Goal: Task Accomplishment & Management: Manage account settings

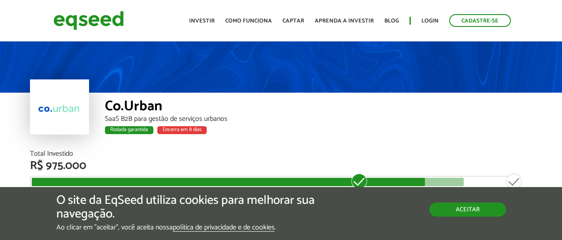
click at [469, 208] on button "Aceitar" at bounding box center [467, 209] width 77 height 14
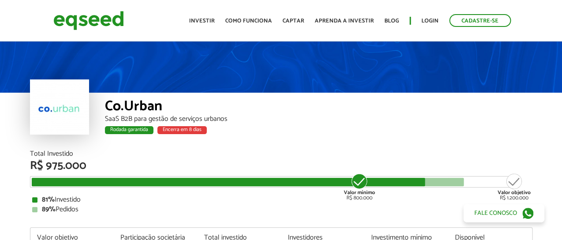
scroll to position [88, 0]
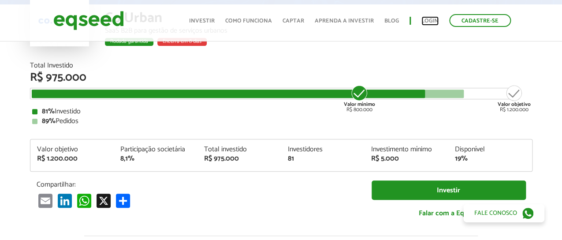
click at [429, 19] on link "Login" at bounding box center [429, 21] width 17 height 6
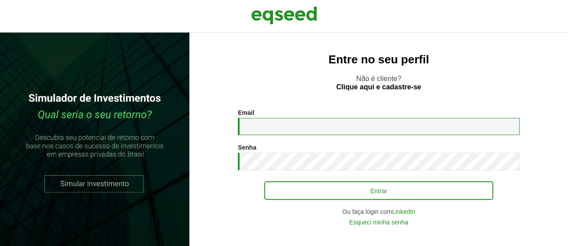
type input "**********"
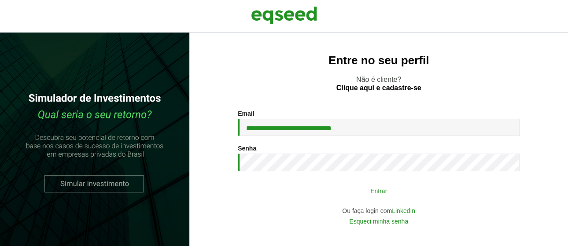
click at [369, 194] on button "Entrar" at bounding box center [378, 190] width 229 height 17
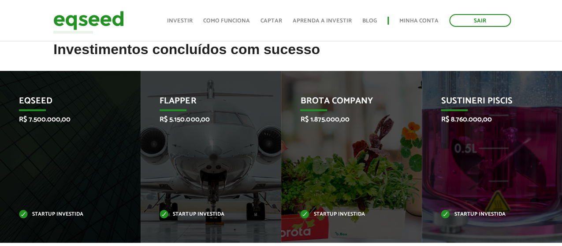
scroll to position [396, 0]
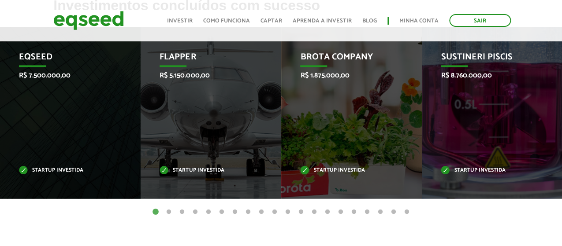
click at [167, 211] on button "2" at bounding box center [168, 211] width 9 height 9
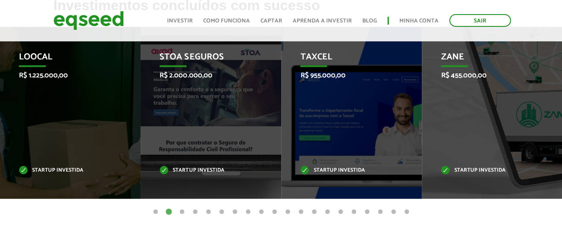
click at [183, 211] on button "3" at bounding box center [182, 211] width 9 height 9
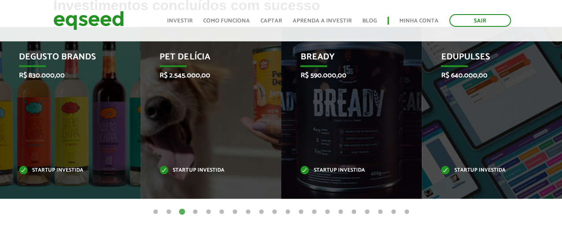
click at [194, 210] on button "4" at bounding box center [195, 211] width 9 height 9
